Goal: Transaction & Acquisition: Purchase product/service

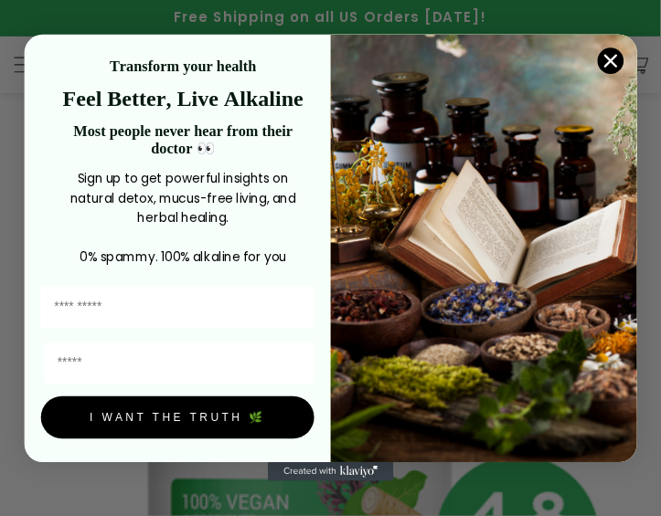
click at [605, 67] on icon "Close dialog" at bounding box center [610, 61] width 11 height 11
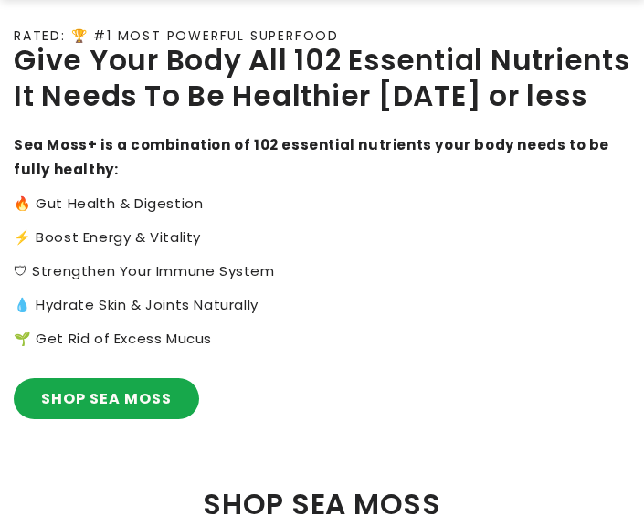
scroll to position [800, 0]
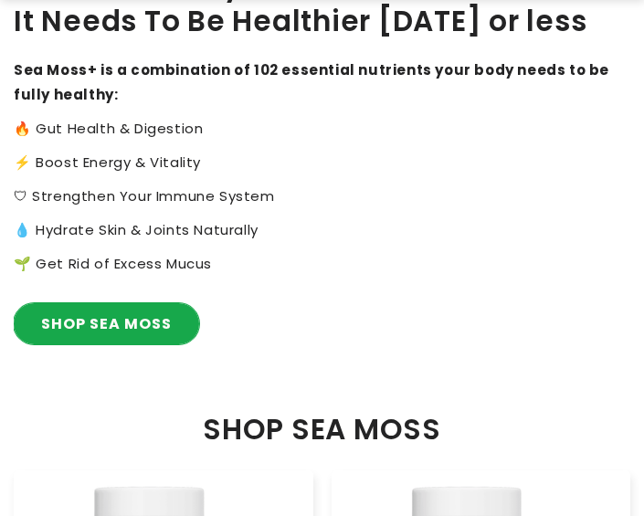
click at [124, 345] on link "SHOP SEA MOSS" at bounding box center [107, 323] width 186 height 41
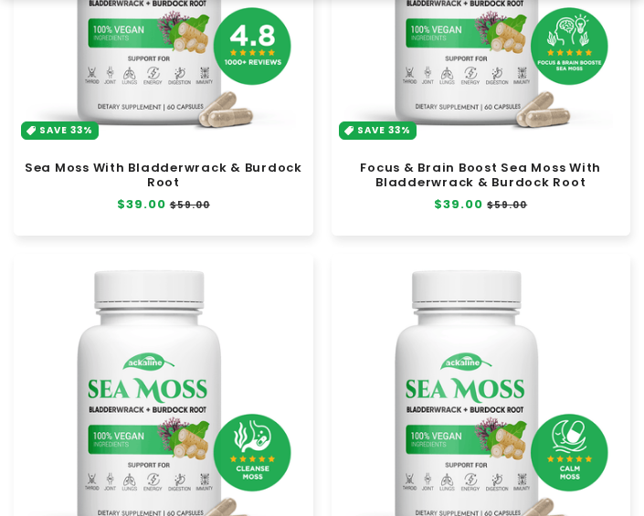
scroll to position [457, 0]
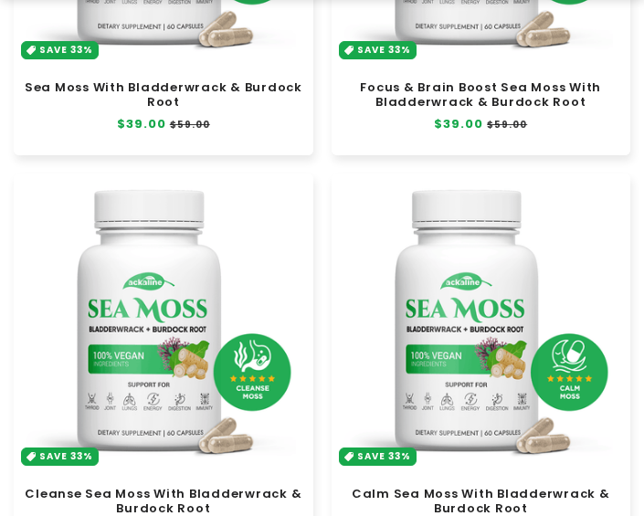
click at [462, 487] on link "Calm Sea Moss With Bladderwrack & Burdock Root" at bounding box center [481, 501] width 281 height 29
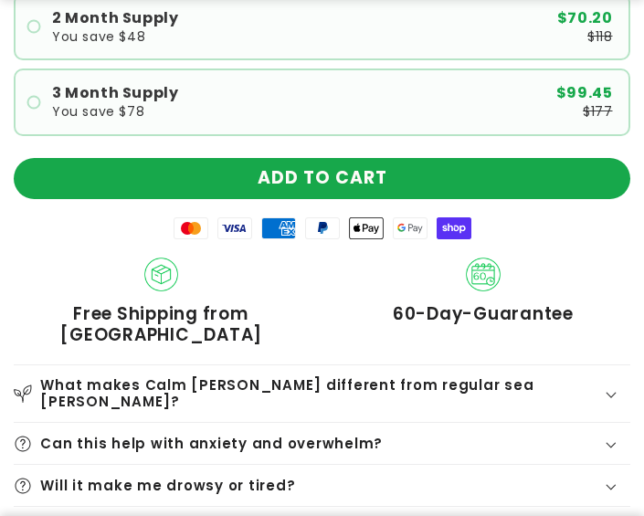
scroll to position [1236, 0]
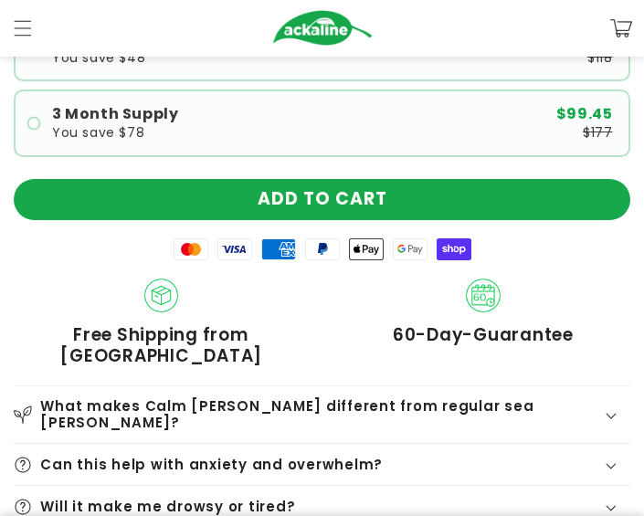
click at [464, 133] on product-info "Rated 4.8 | 1368+ Reviews Calm Your Mind. Nourish Your Nerves. Regular price $3…" at bounding box center [322, 107] width 617 height 927
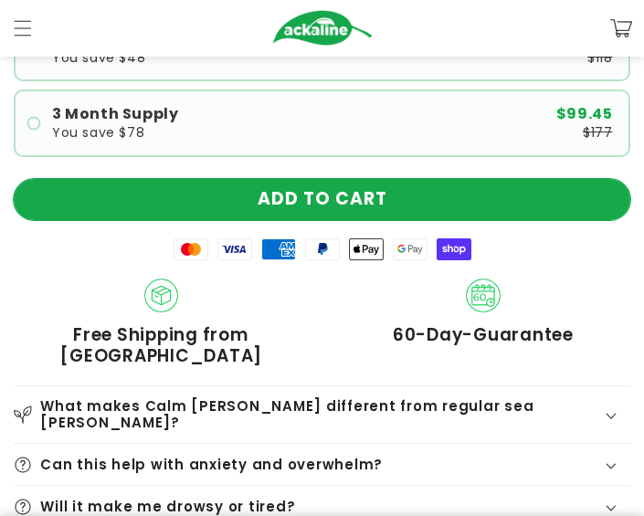
click at [458, 179] on button "ADD TO CART" at bounding box center [322, 199] width 617 height 41
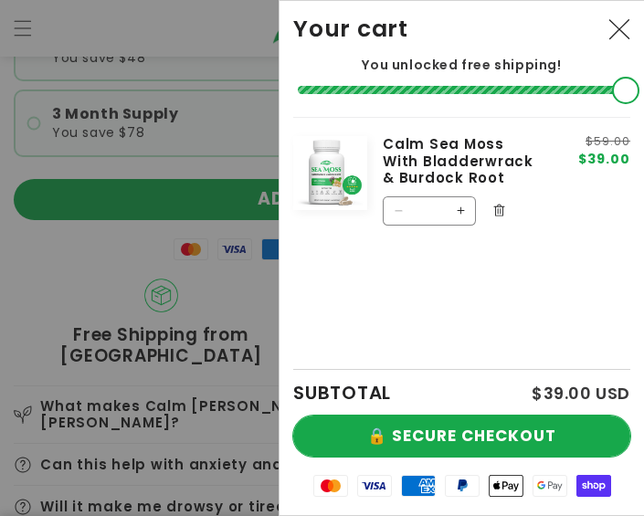
click at [546, 416] on button "🔒 SECURE CHECKOUT" at bounding box center [461, 436] width 337 height 41
